Goal: Entertainment & Leisure: Consume media (video, audio)

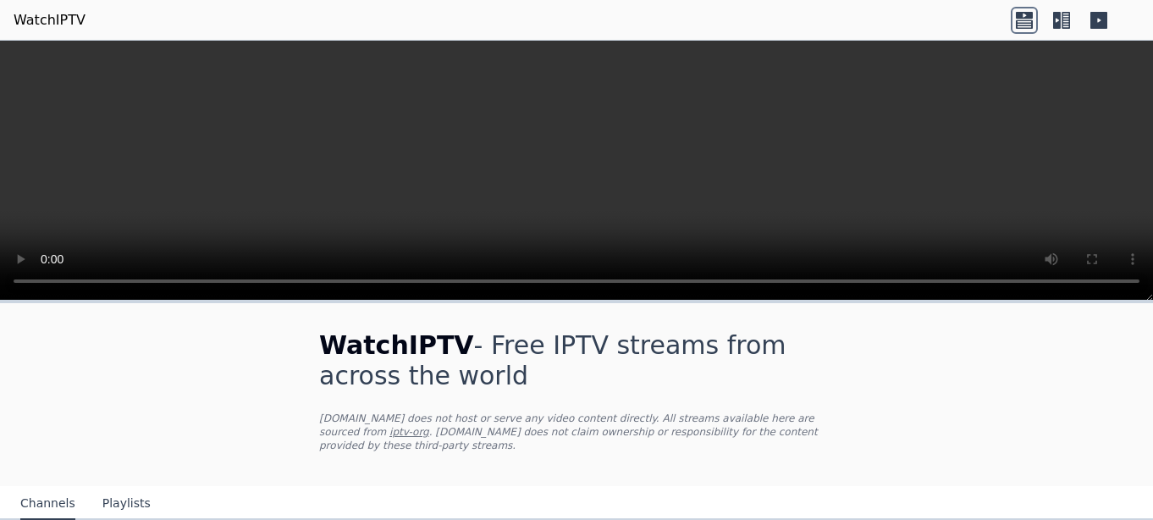
scroll to position [3002, 0]
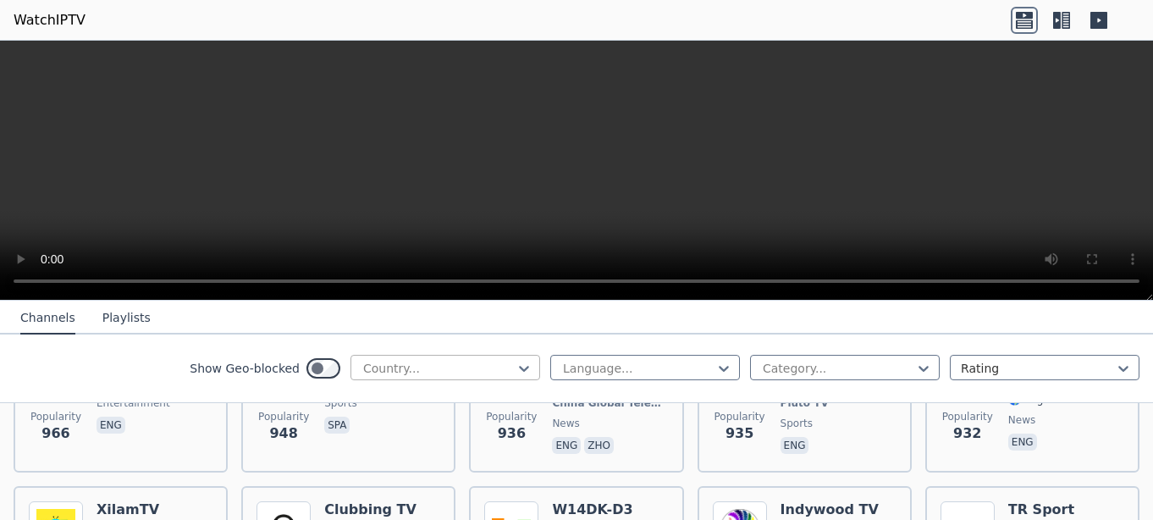
click at [471, 362] on div at bounding box center [439, 368] width 154 height 17
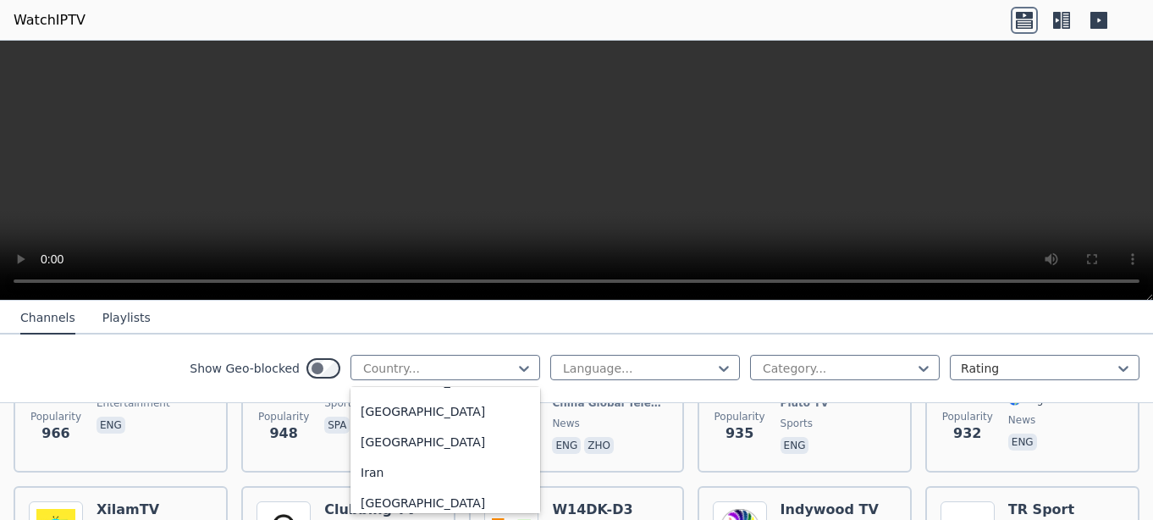
scroll to position [2645, 0]
click at [366, 396] on div "[GEOGRAPHIC_DATA]" at bounding box center [446, 382] width 190 height 30
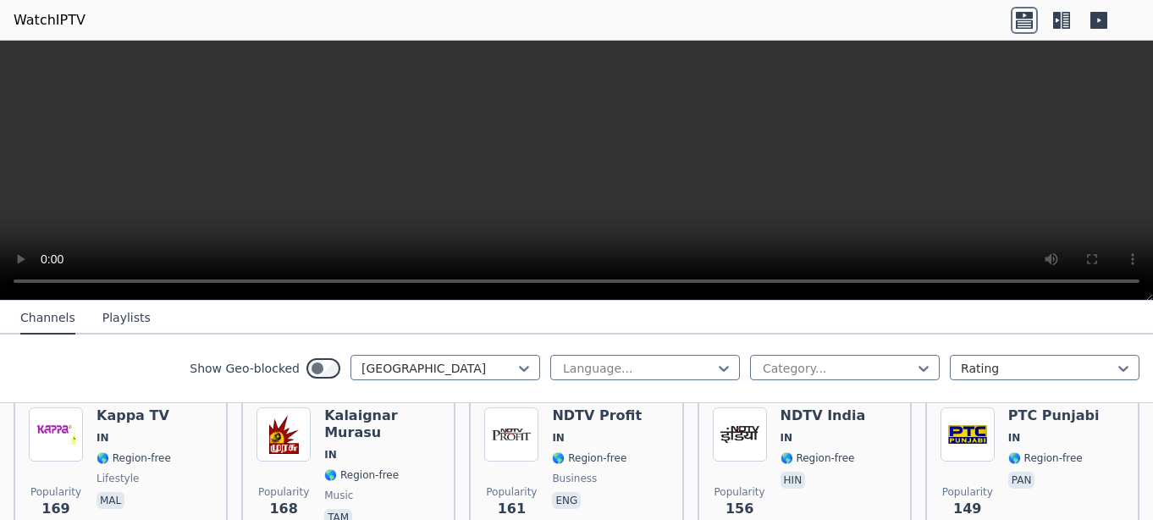
scroll to position [745, 0]
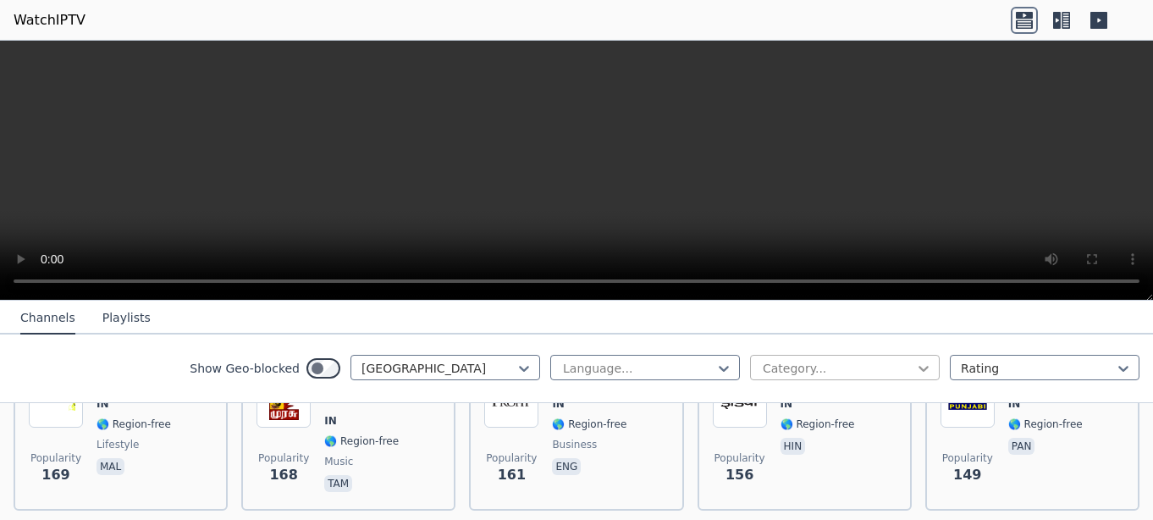
click at [915, 364] on icon at bounding box center [923, 368] width 17 height 17
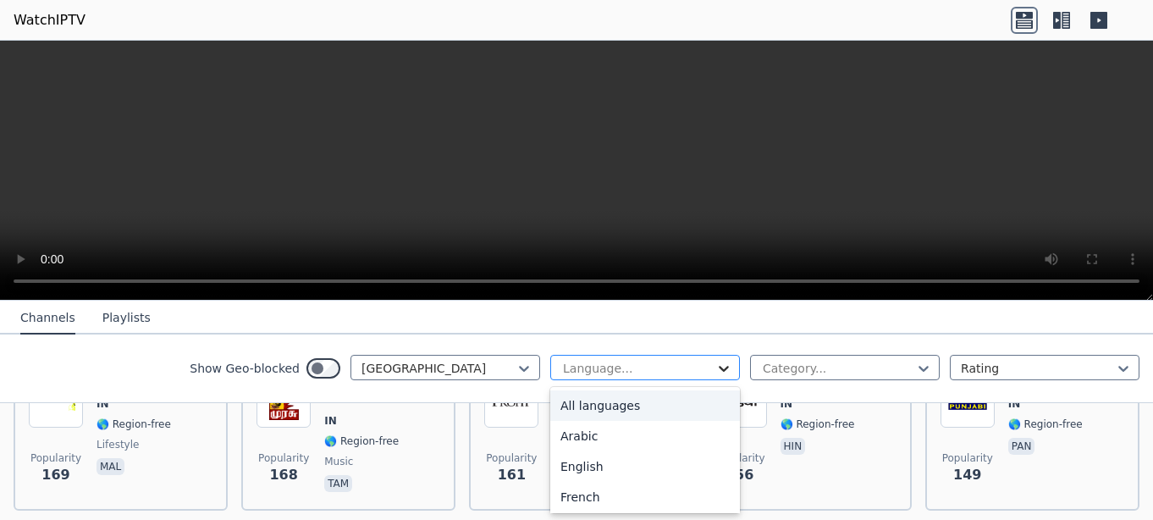
click at [719, 367] on icon at bounding box center [724, 369] width 10 height 6
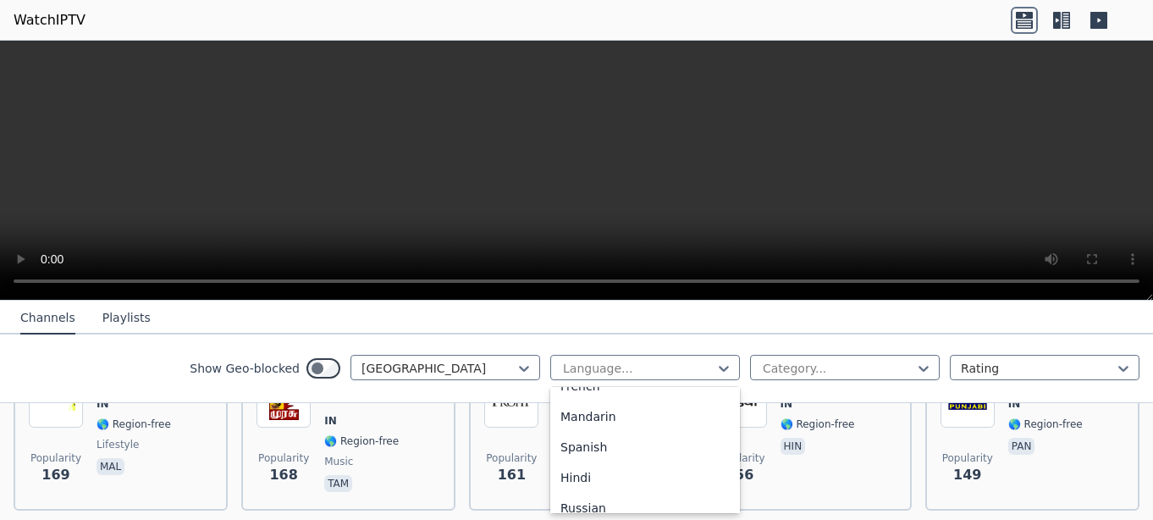
scroll to position [1, 0]
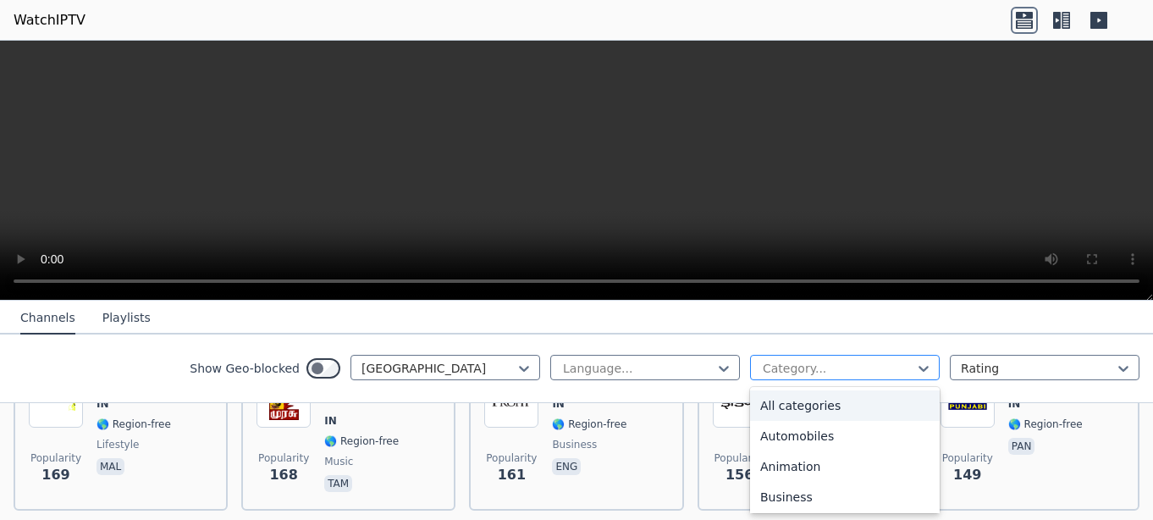
click at [805, 372] on div at bounding box center [838, 368] width 154 height 17
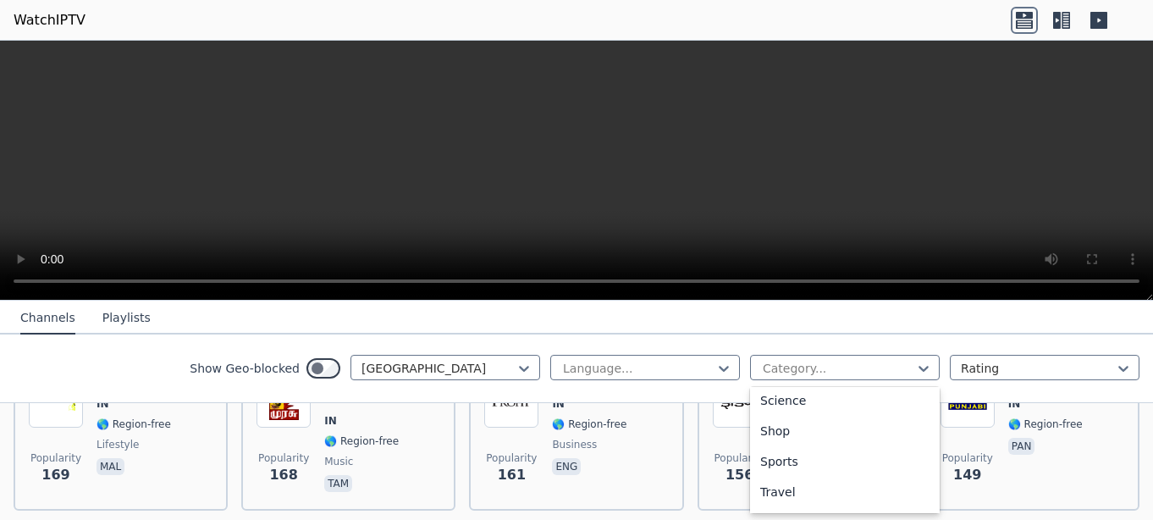
scroll to position [686, 0]
click at [772, 450] on div "Sports" at bounding box center [845, 451] width 190 height 30
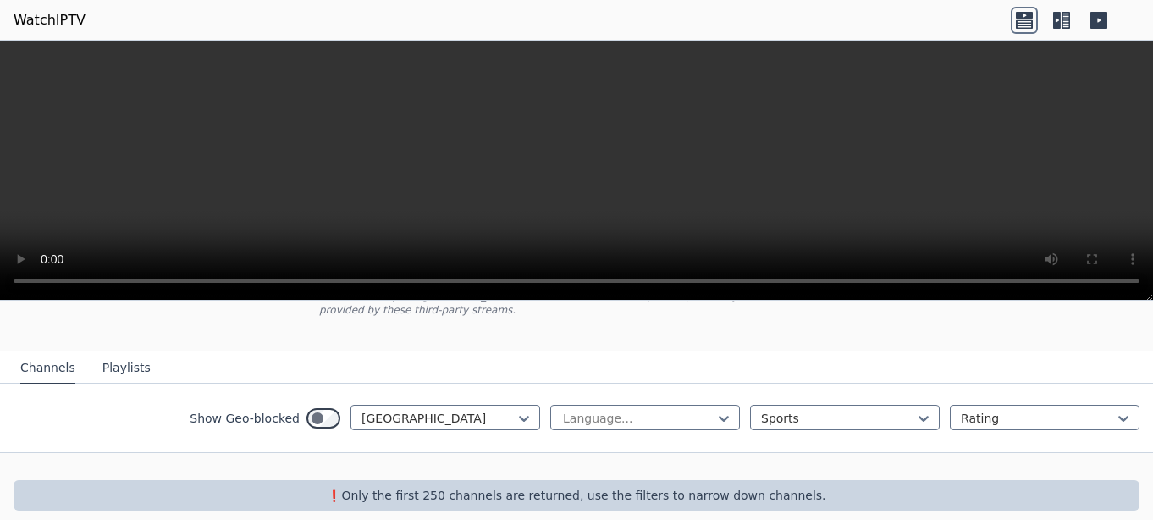
scroll to position [140, 0]
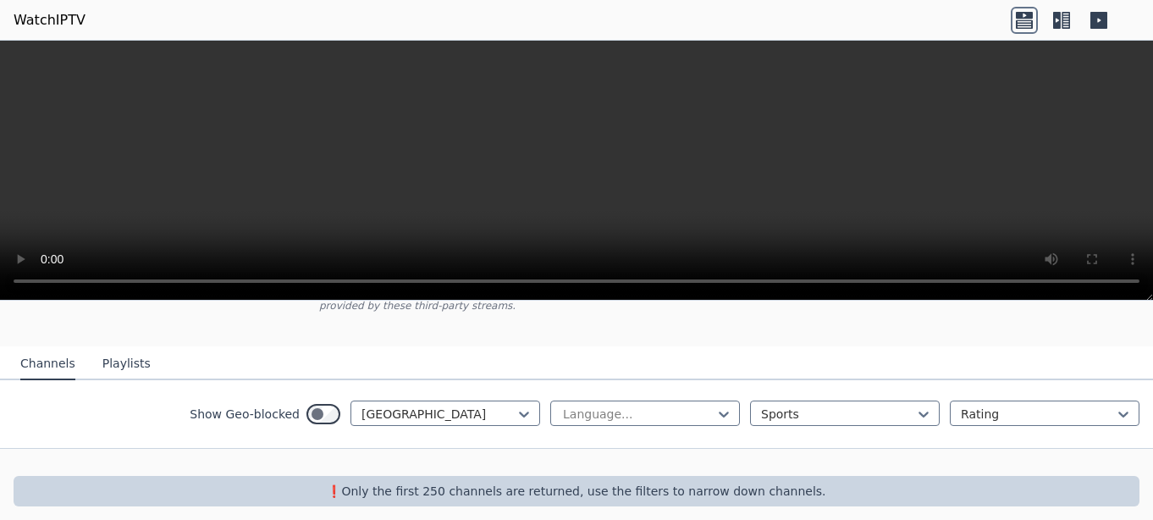
click at [108, 348] on button "Playlists" at bounding box center [126, 364] width 48 height 32
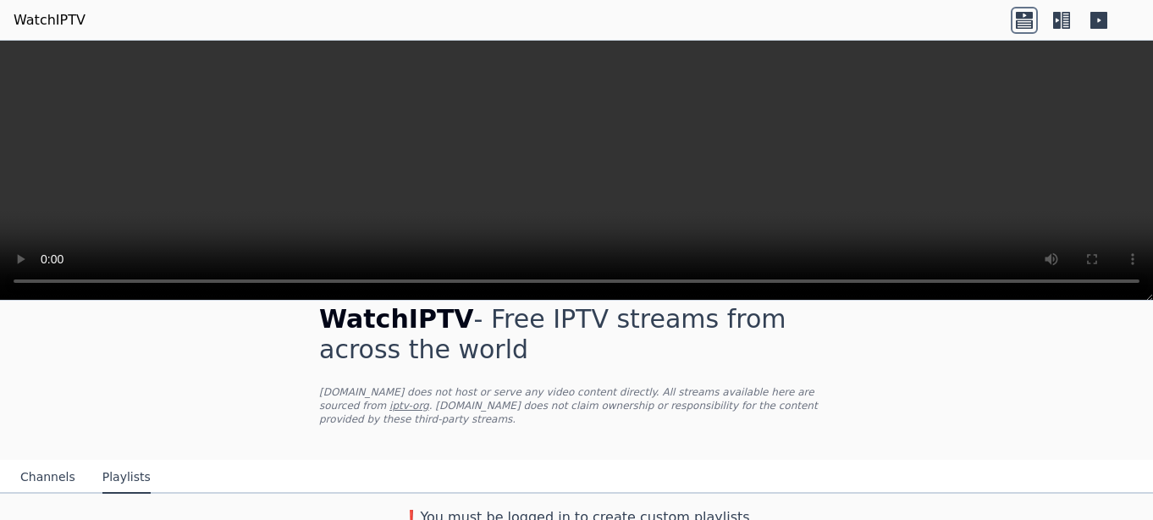
scroll to position [27, 0]
click at [628, 184] on video at bounding box center [576, 171] width 1153 height 260
click at [128, 461] on button "Playlists" at bounding box center [126, 477] width 48 height 32
click at [45, 461] on button "Channels" at bounding box center [47, 477] width 55 height 32
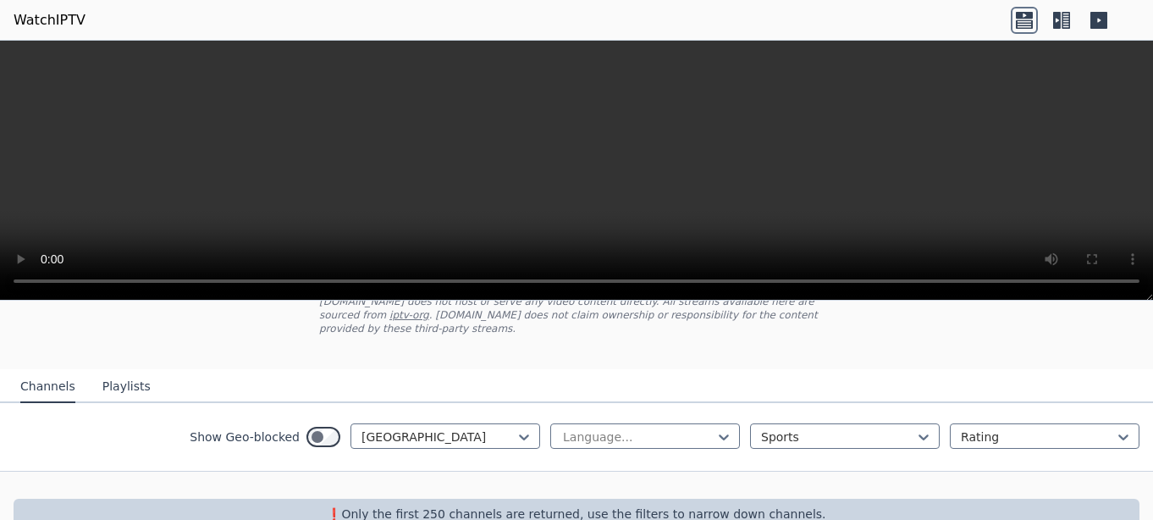
scroll to position [140, 0]
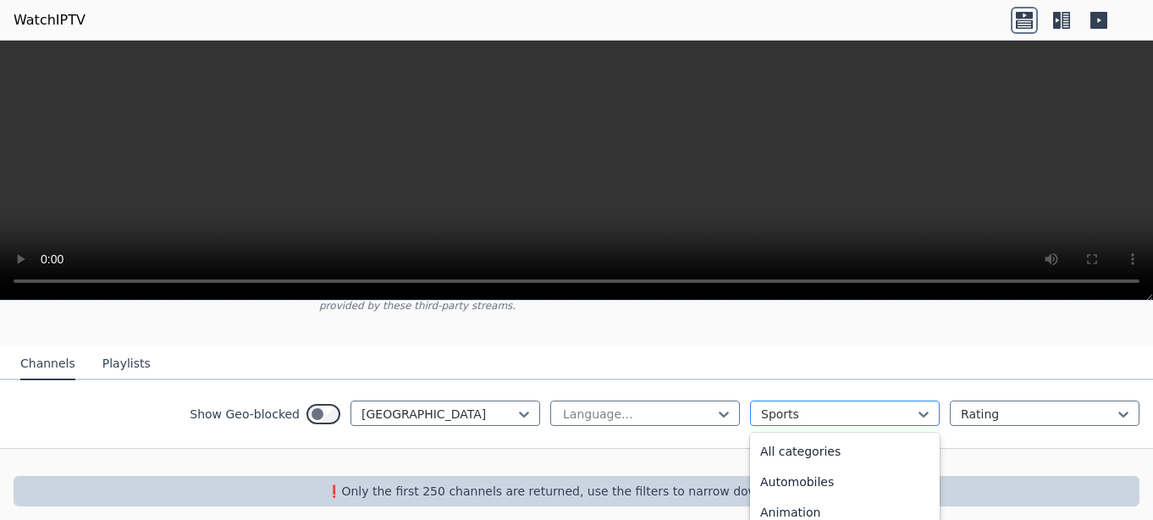
click at [884, 406] on div at bounding box center [838, 414] width 154 height 17
click at [815, 438] on div "All categories" at bounding box center [845, 451] width 190 height 30
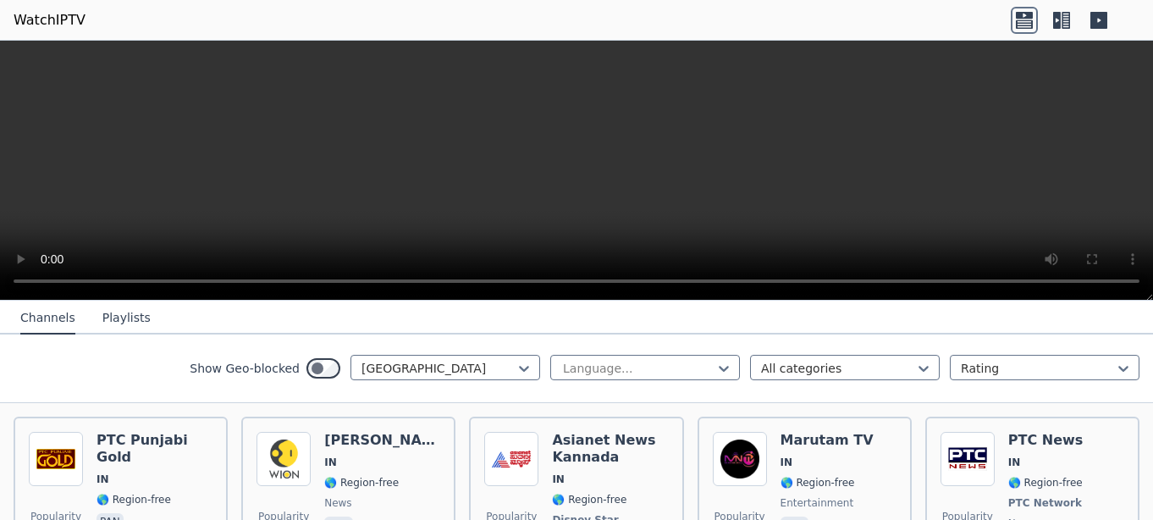
scroll to position [1897, 0]
click at [1061, 23] on icon at bounding box center [1061, 20] width 27 height 27
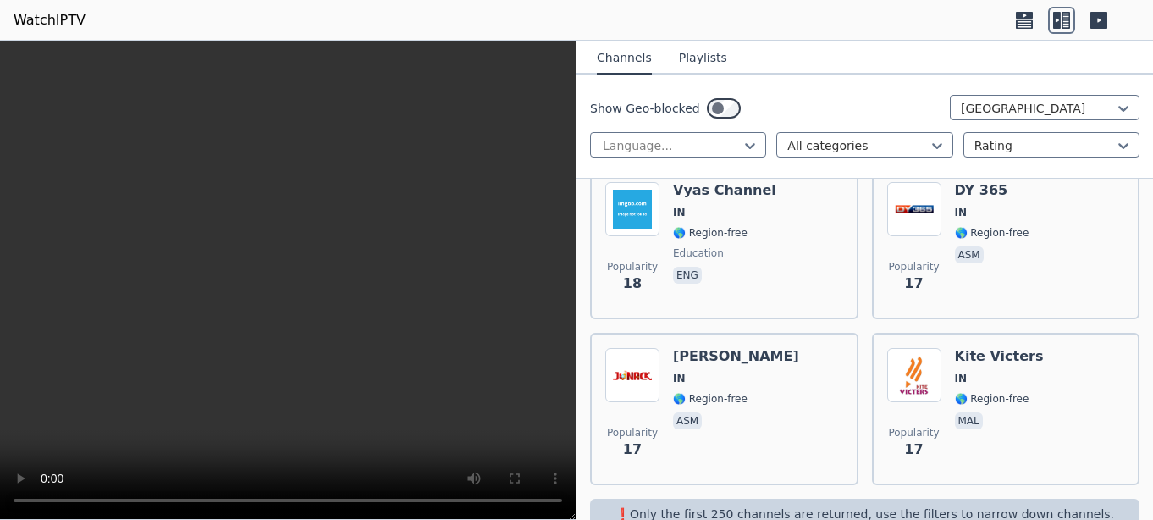
scroll to position [11394, 0]
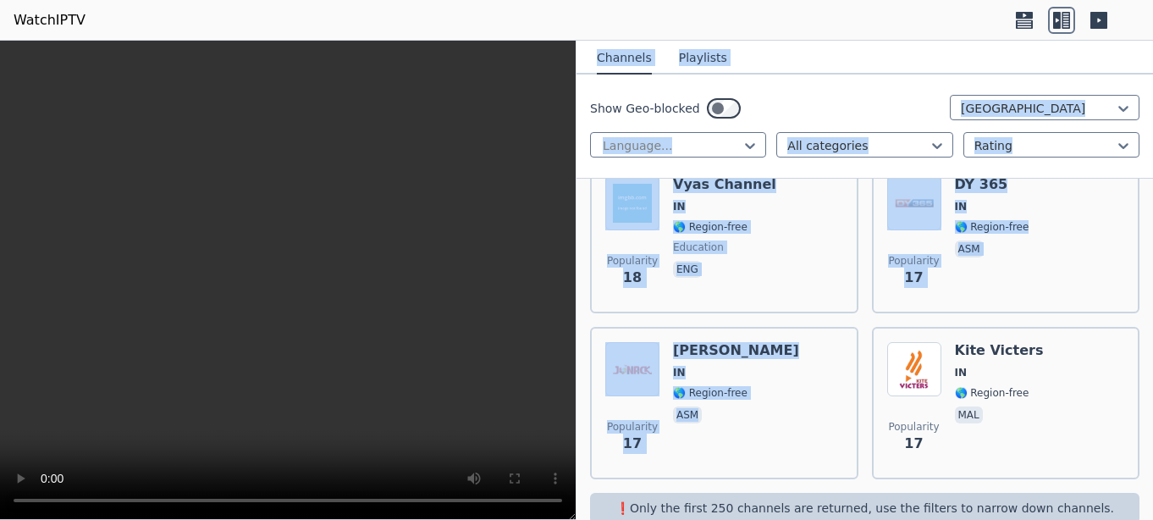
drag, startPoint x: 748, startPoint y: 446, endPoint x: 347, endPoint y: 267, distance: 438.9
click at [347, 267] on div "WatchIPTV - Free IPTV streams from across the world [DOMAIN_NAME] does not host…" at bounding box center [576, 280] width 1153 height 479
